Goal: Information Seeking & Learning: Understand process/instructions

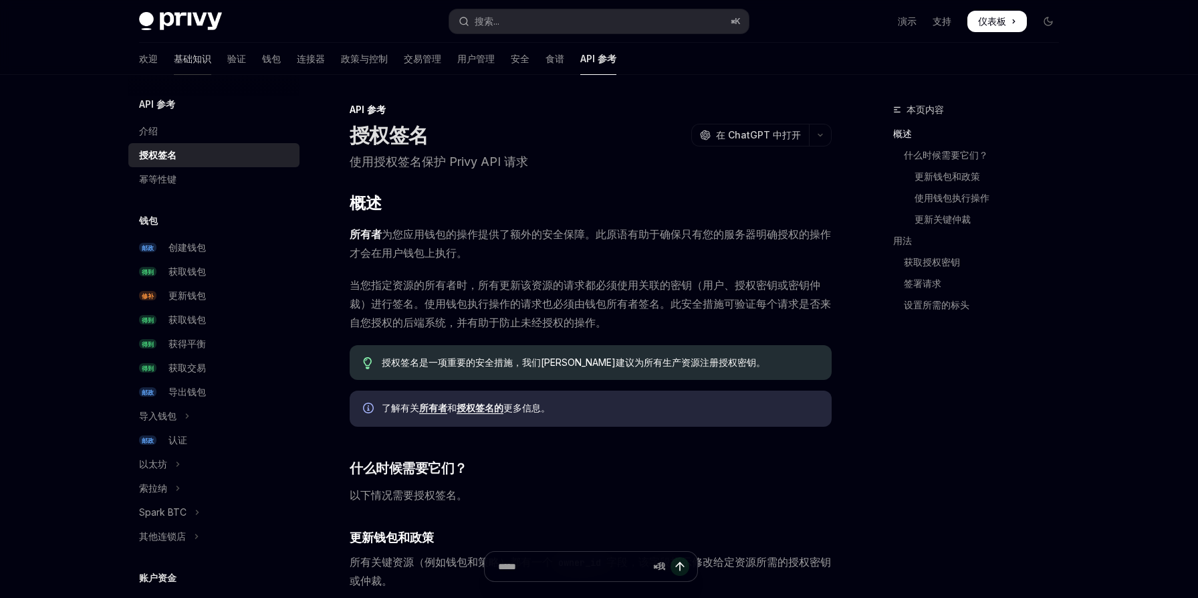
click at [174, 66] on link "基础知识" at bounding box center [192, 59] width 37 height 32
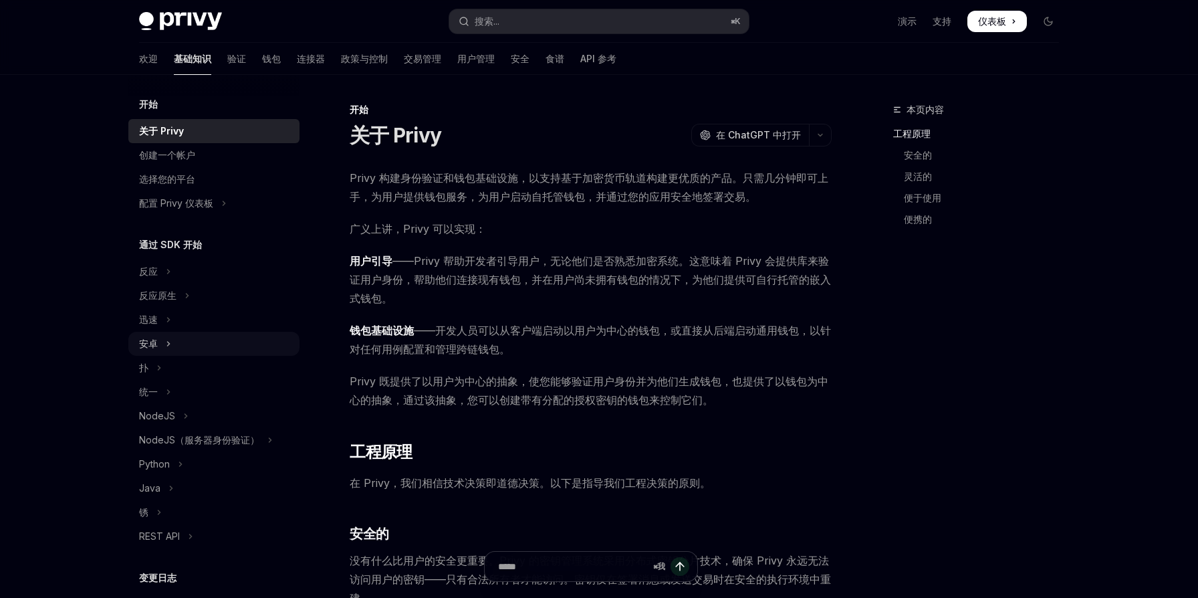
click at [177, 338] on button "安卓" at bounding box center [213, 344] width 171 height 24
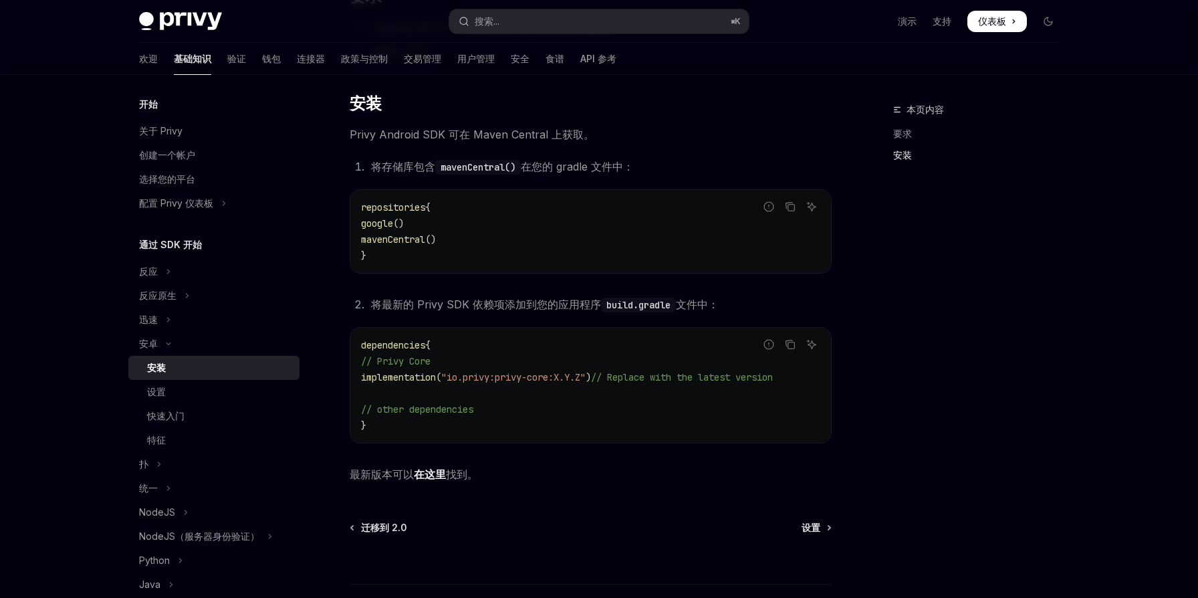
scroll to position [289, 0]
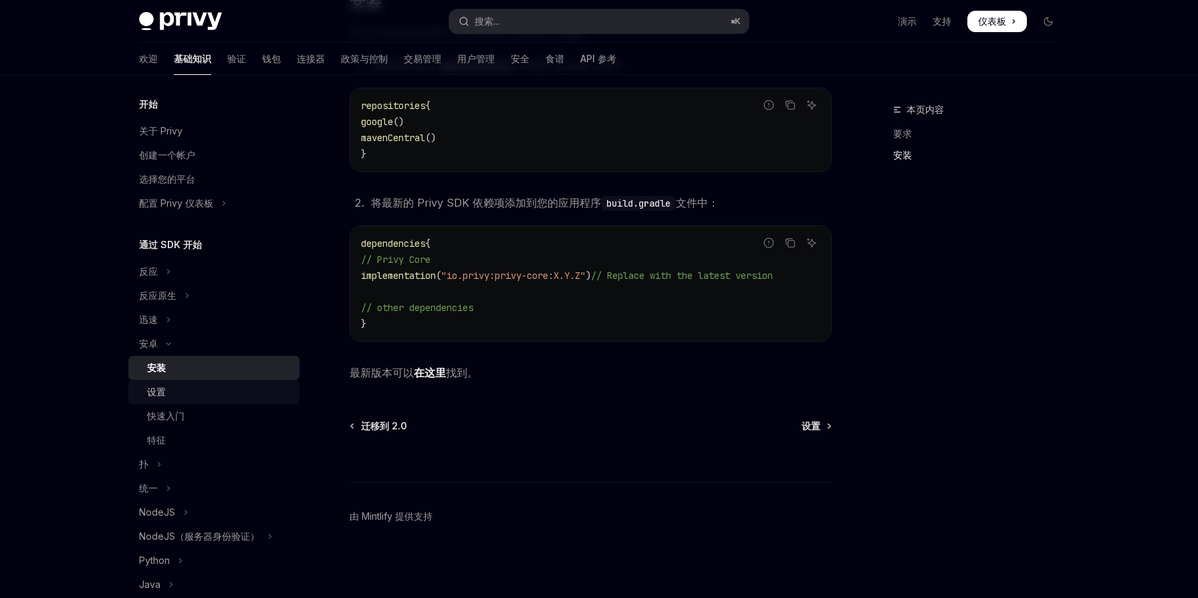
click at [201, 385] on div "设置" at bounding box center [219, 392] width 144 height 16
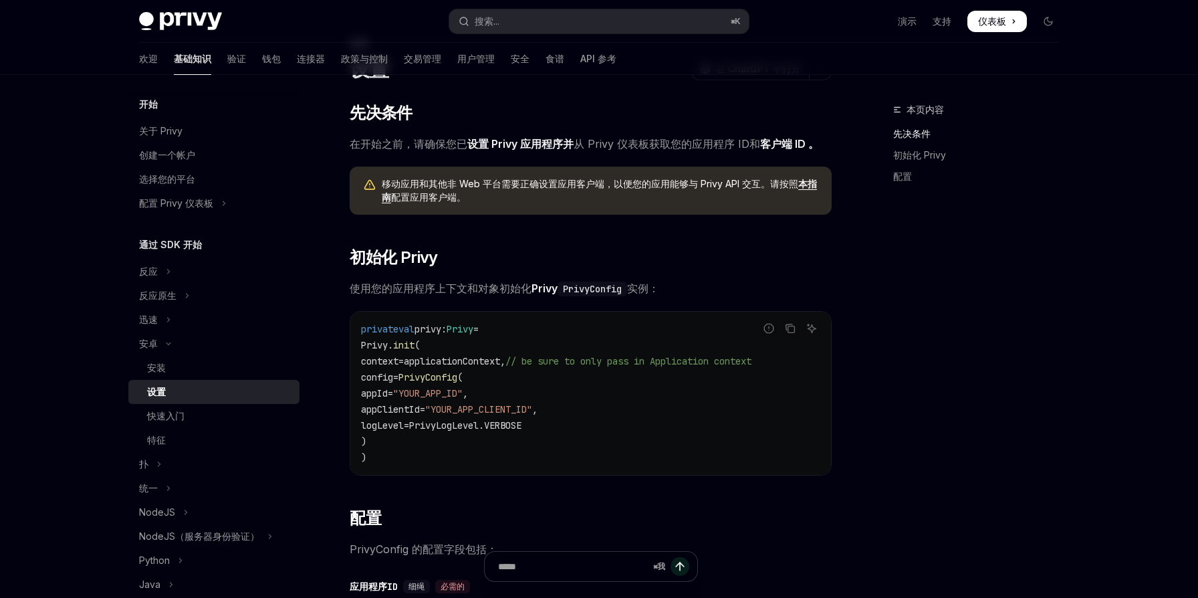
scroll to position [47, 0]
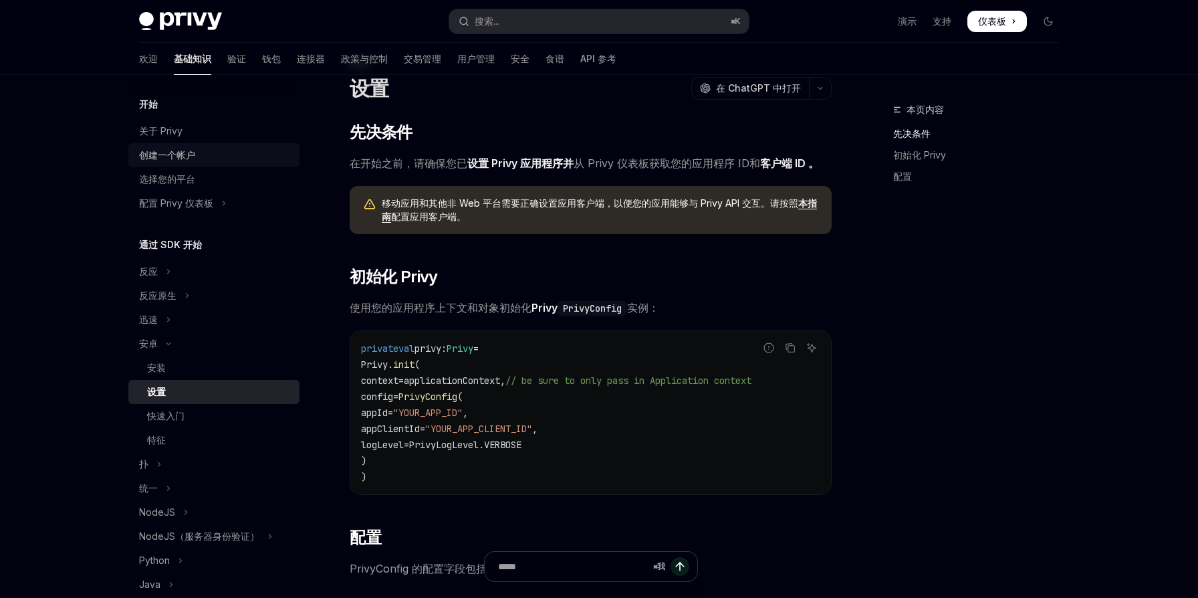
click at [183, 154] on font "创建一个帐户" at bounding box center [167, 154] width 56 height 11
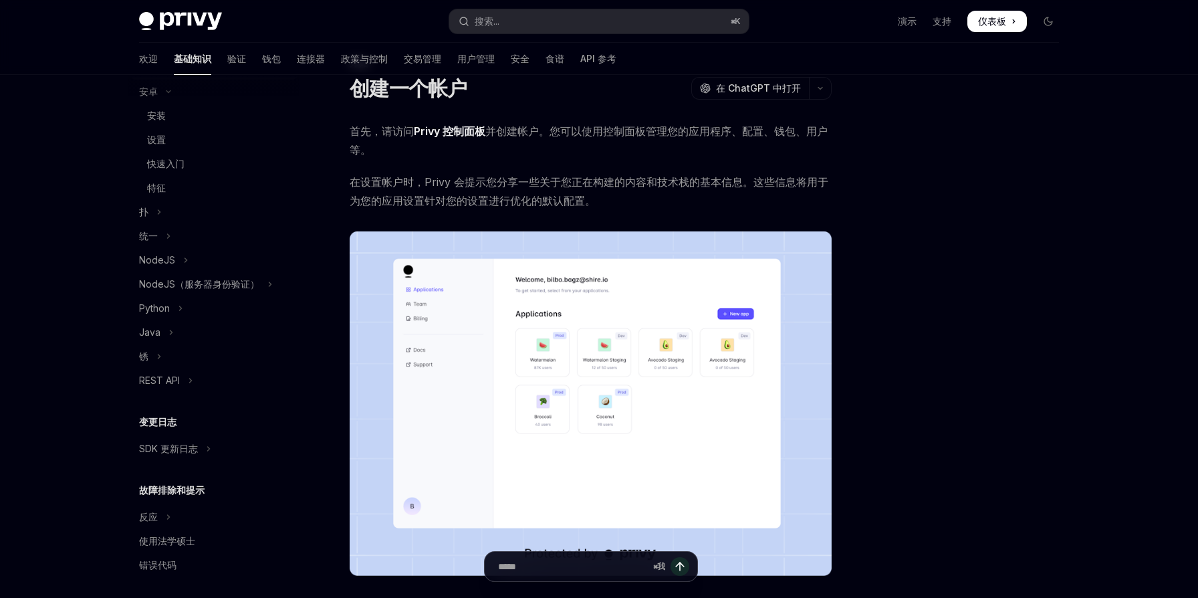
scroll to position [258, 0]
click at [191, 482] on font "故障排除和提示" at bounding box center [172, 483] width 66 height 11
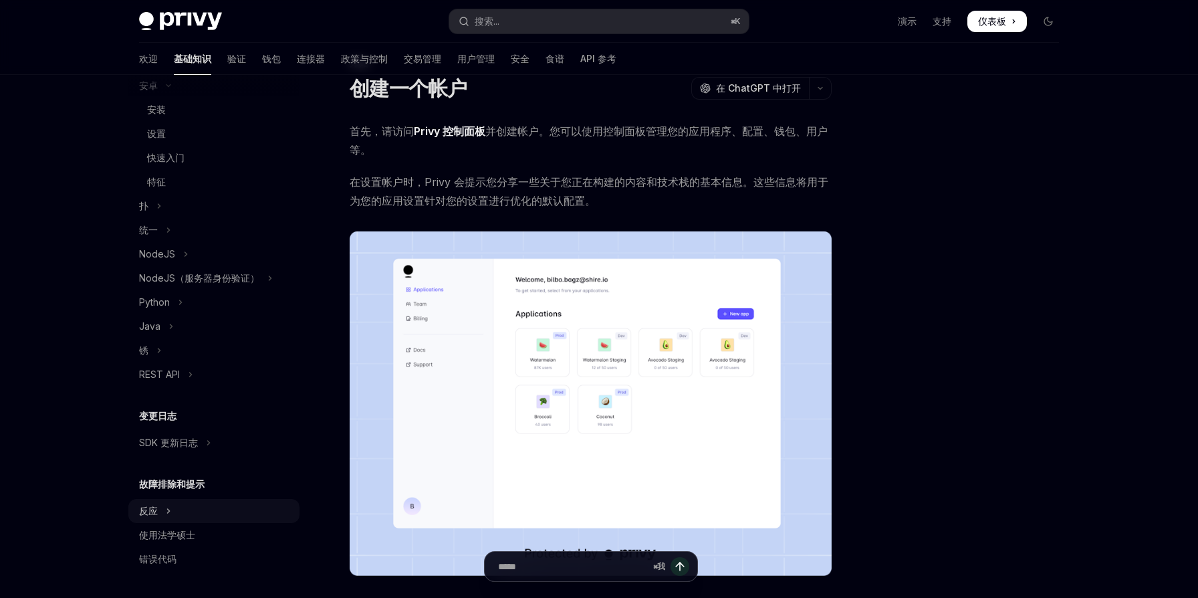
click at [168, 509] on icon "切换 React 部分" at bounding box center [169, 511] width 2 height 4
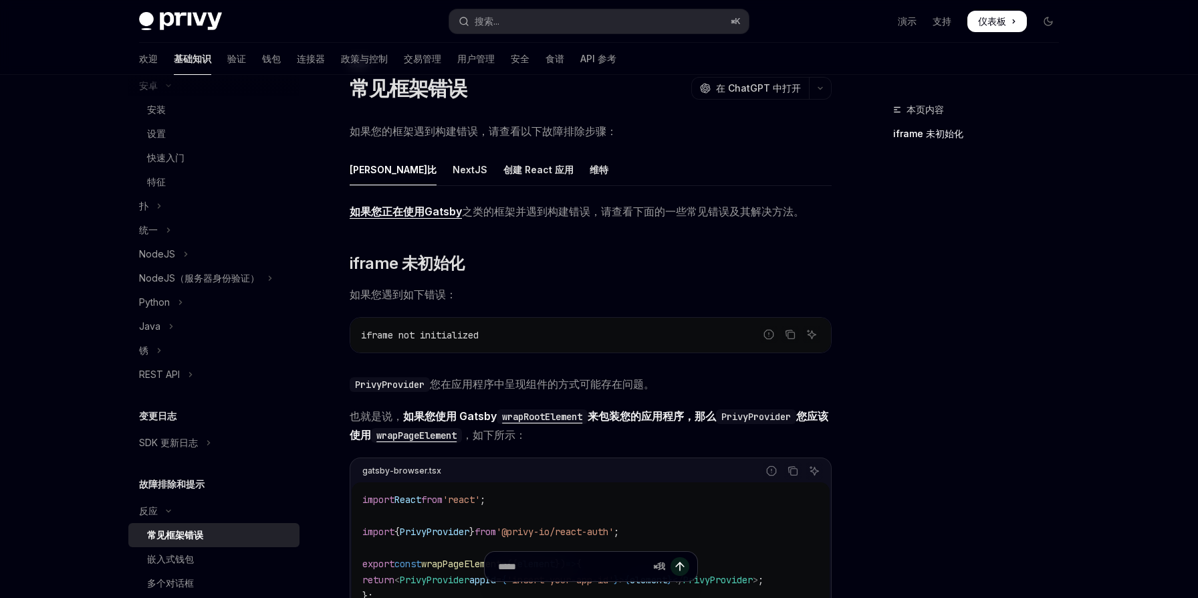
scroll to position [378, 0]
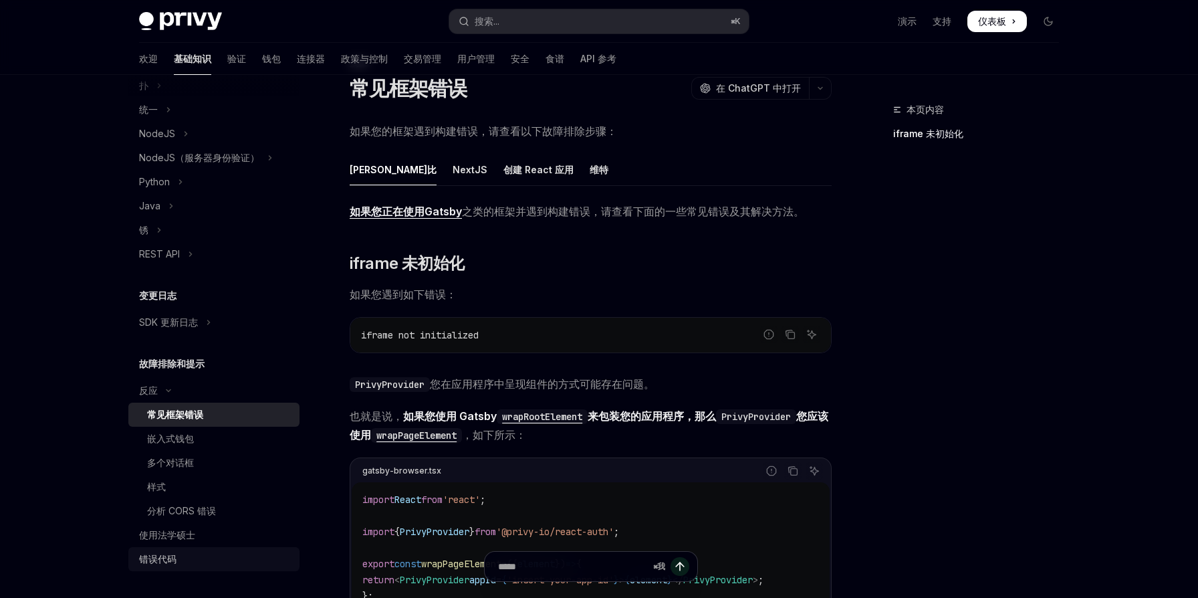
click at [198, 557] on div "错误代码" at bounding box center [215, 559] width 152 height 16
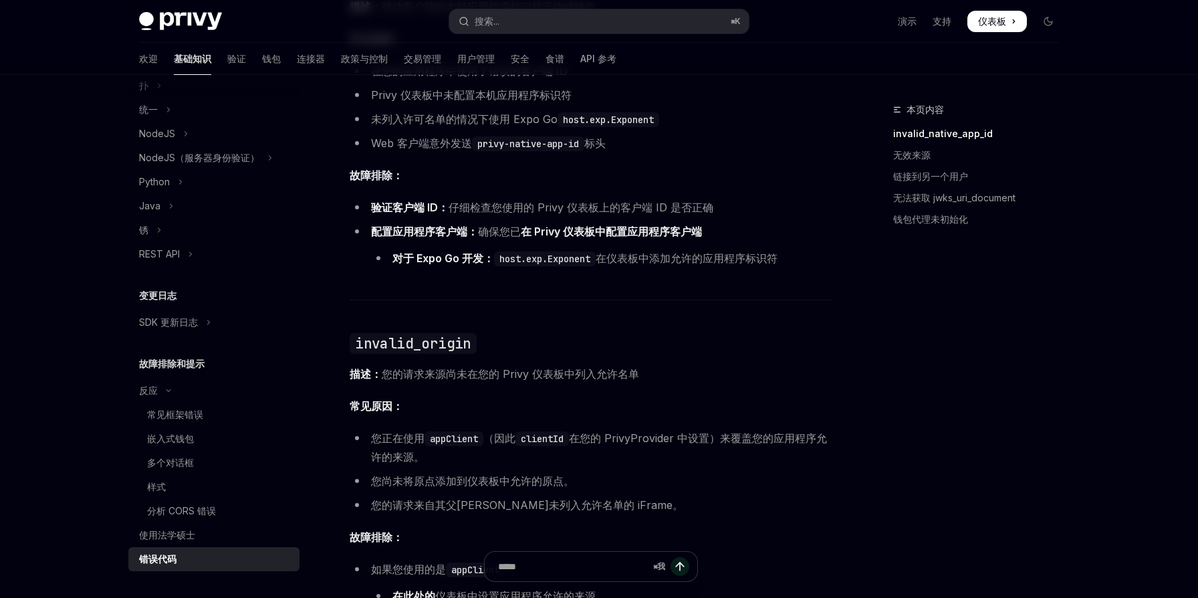
scroll to position [362, 0]
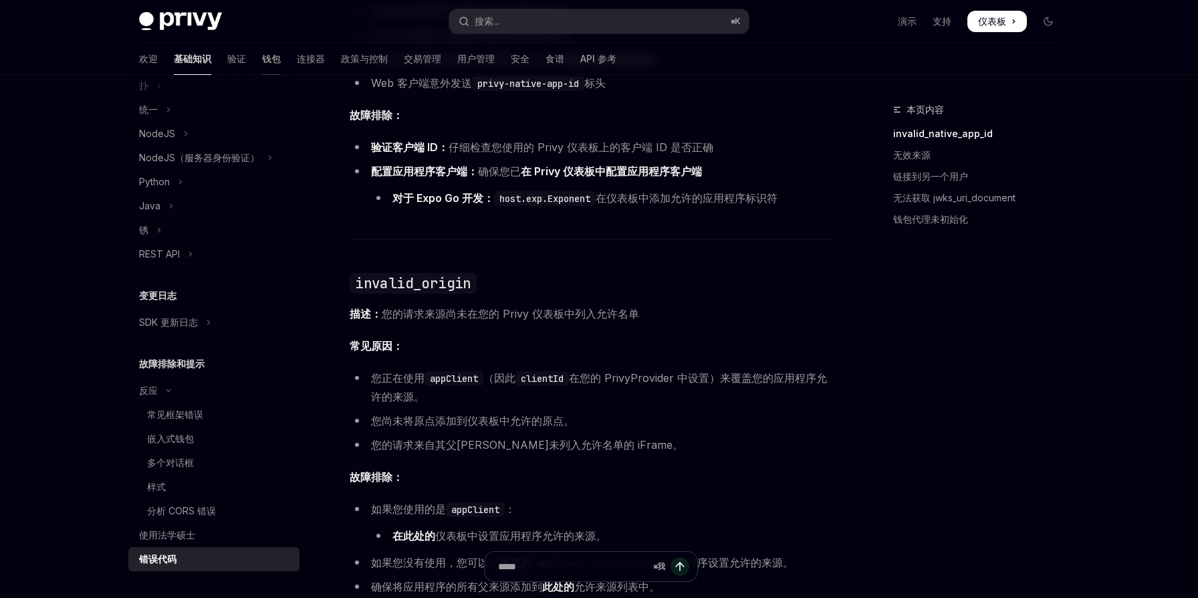
click at [262, 60] on font "钱包" at bounding box center [271, 58] width 19 height 11
type textarea "*"
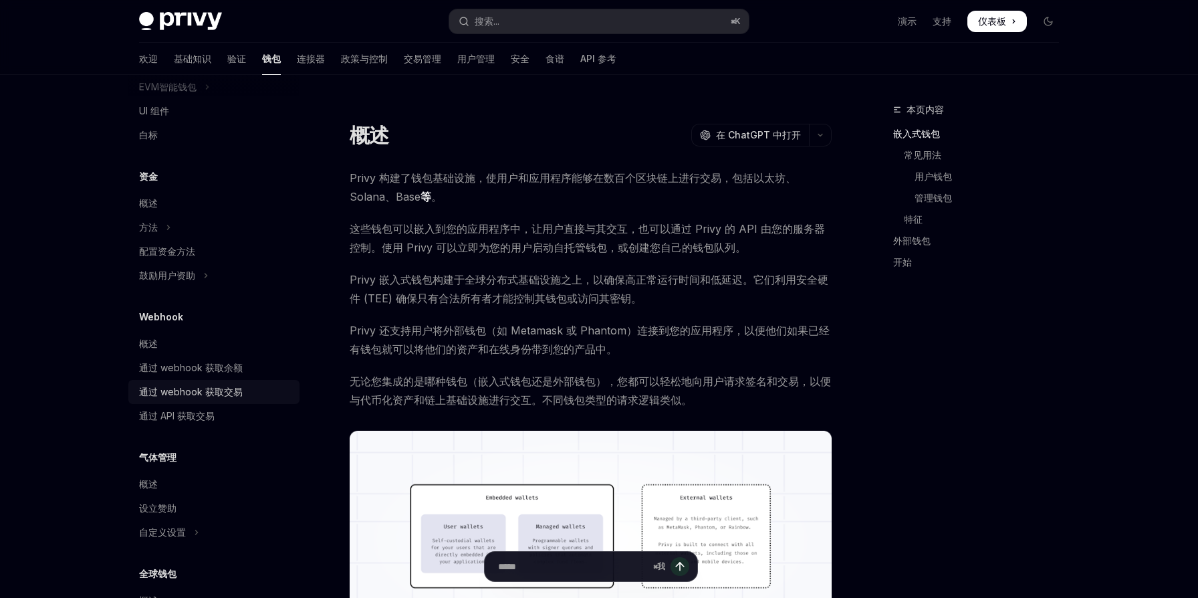
scroll to position [291, 0]
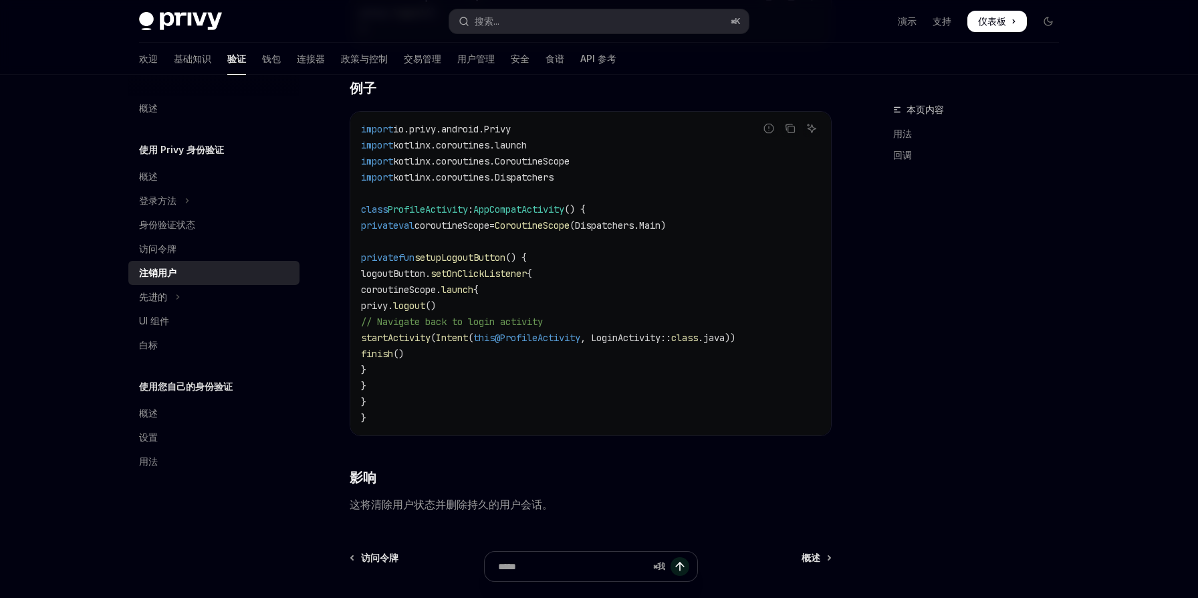
click at [563, 257] on code "import io.privy.android.Privy import kotlinx.coroutines.launch import kotlinx.c…" at bounding box center [590, 273] width 459 height 305
click at [425, 308] on span "logout" at bounding box center [409, 306] width 32 height 12
click at [174, 61] on font "基础知识" at bounding box center [192, 58] width 37 height 11
type textarea "*"
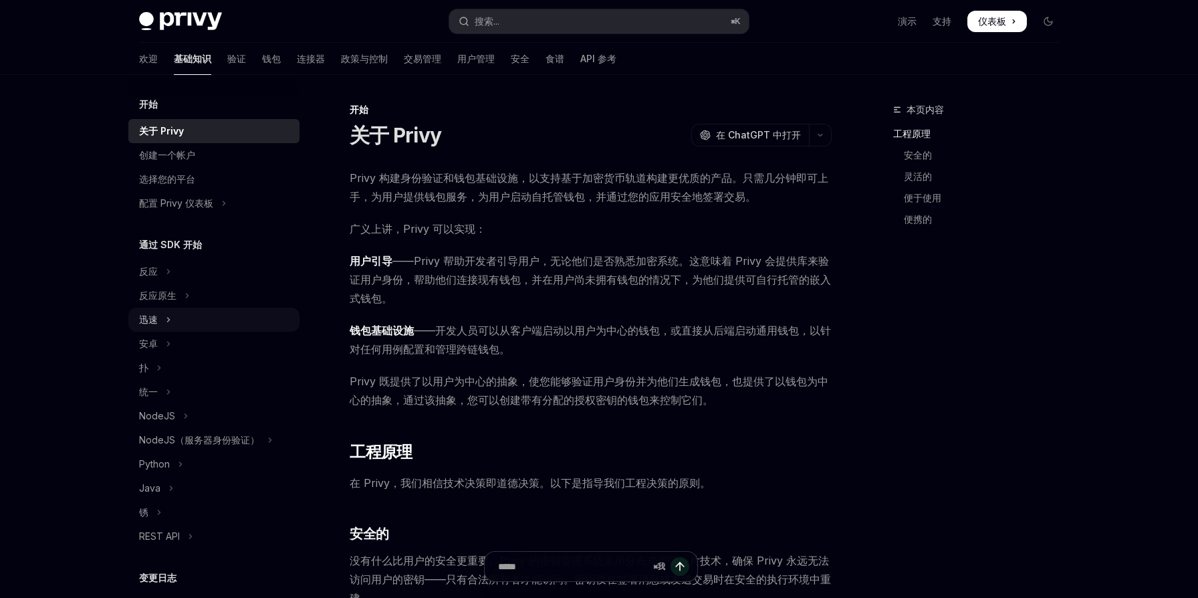
click at [197, 321] on button "迅速" at bounding box center [213, 320] width 171 height 24
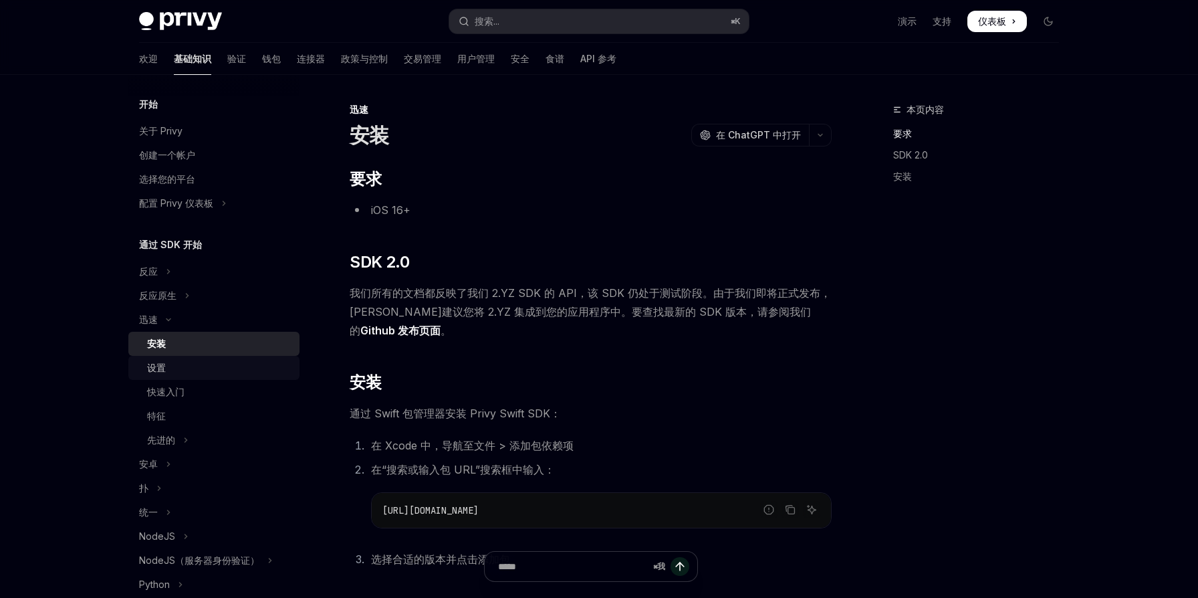
click at [160, 373] on font "设置" at bounding box center [156, 367] width 19 height 11
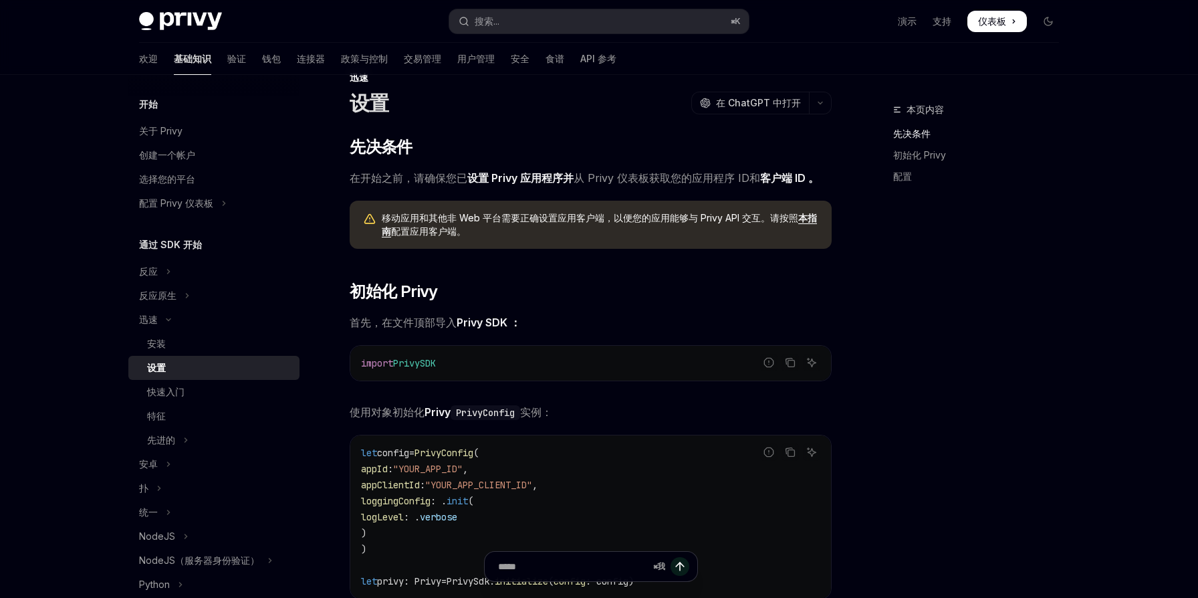
scroll to position [164, 0]
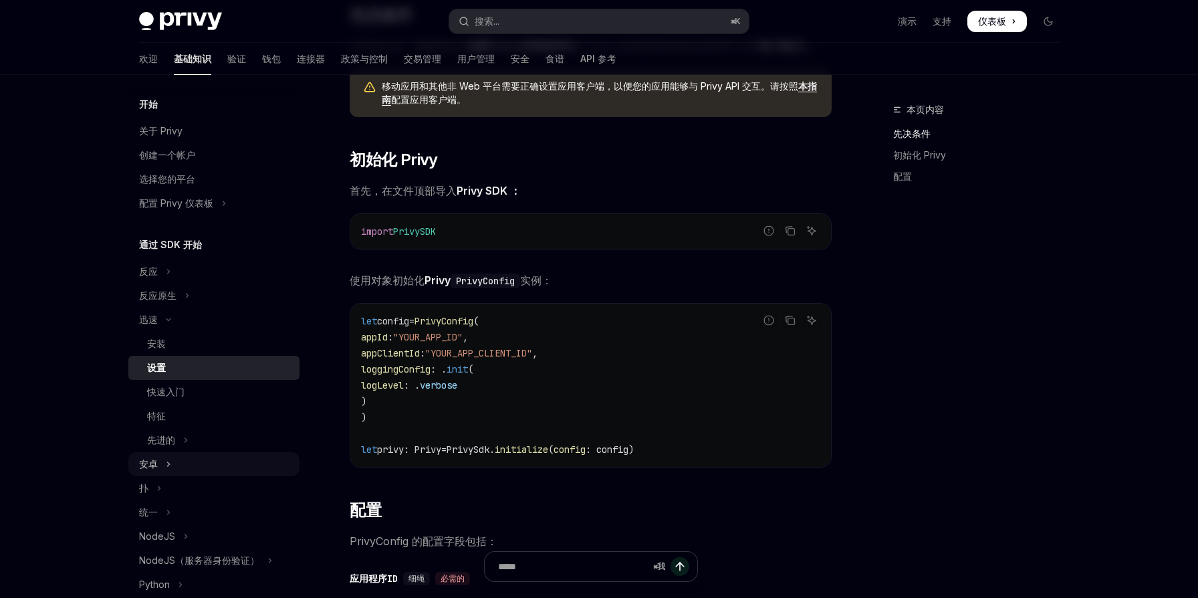
click at [173, 466] on button "安卓" at bounding box center [213, 464] width 171 height 24
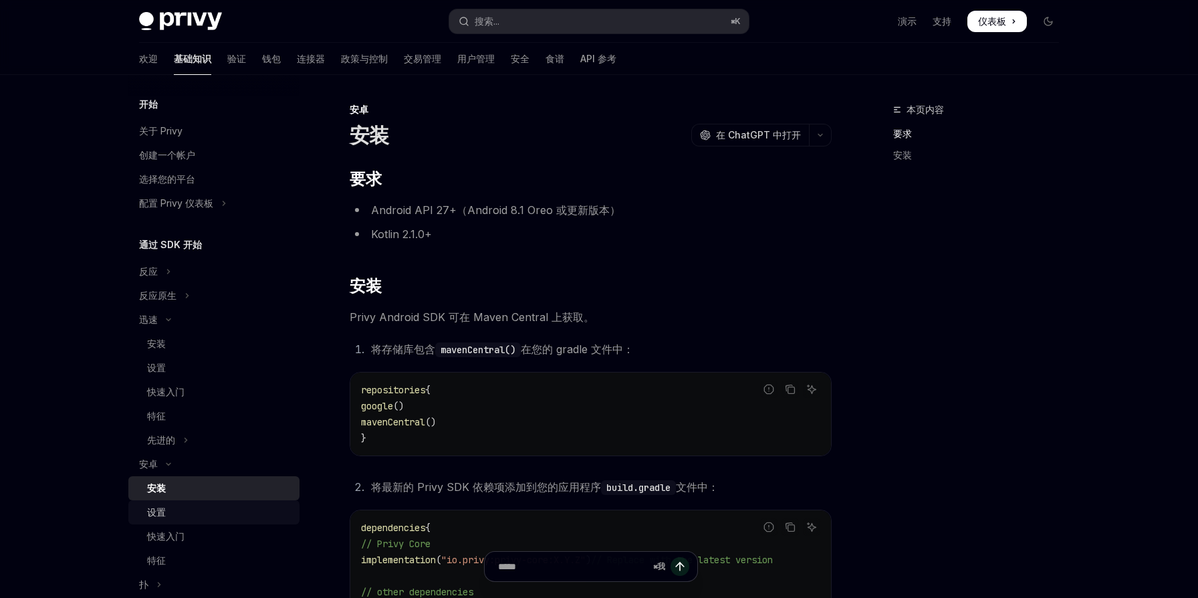
click at [176, 513] on div "设置" at bounding box center [219, 512] width 144 height 16
type textarea "*"
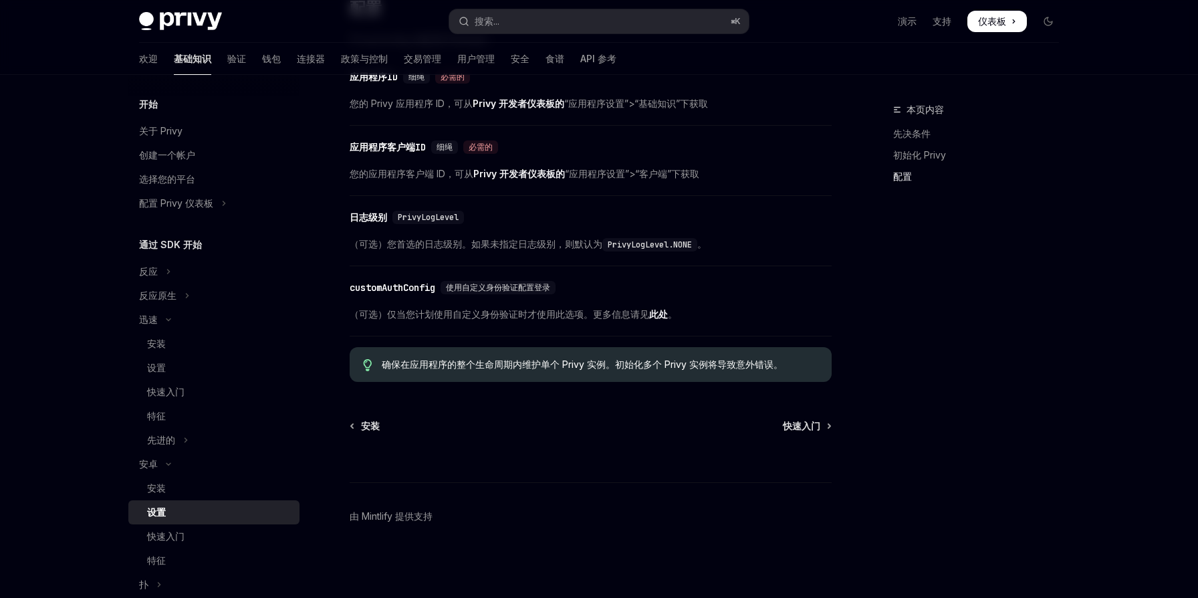
scroll to position [575, 0]
